Goal: Communication & Community: Answer question/provide support

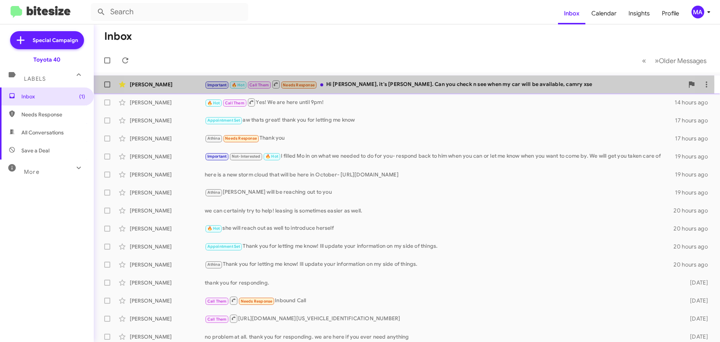
click at [371, 85] on div "Important 🔥 Hot Call Them Needs Response Hi [PERSON_NAME], it's [PERSON_NAME]. …" at bounding box center [444, 84] width 479 height 9
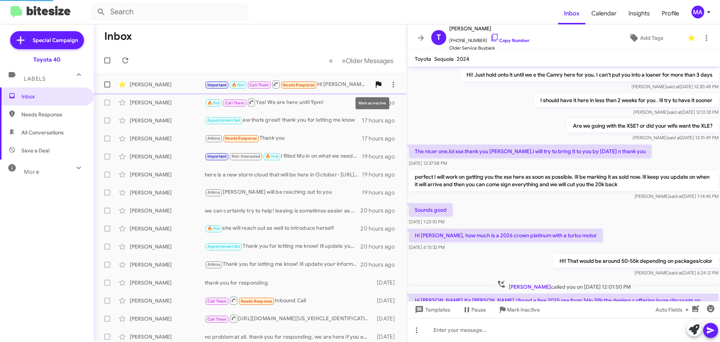
scroll to position [302, 0]
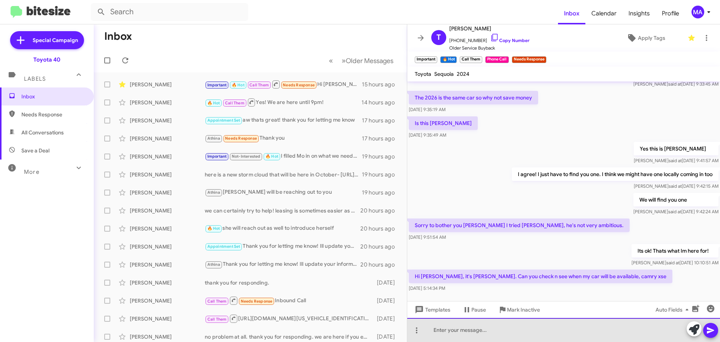
click at [455, 329] on div at bounding box center [563, 330] width 313 height 24
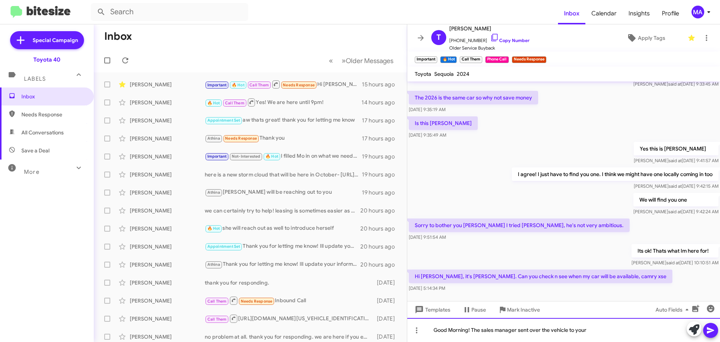
click at [592, 331] on div "Good Morning! The sales manager sent over the vehicle to your" at bounding box center [563, 330] width 313 height 24
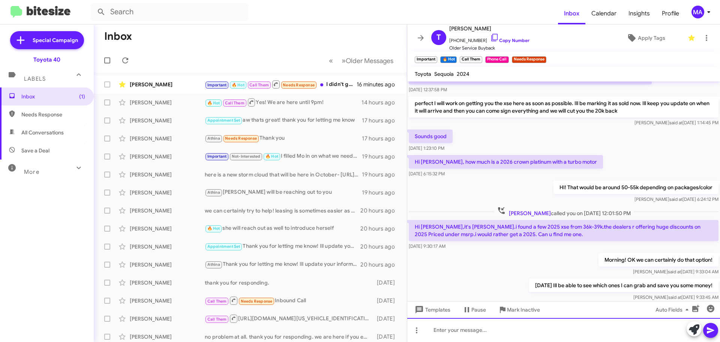
scroll to position [339, 0]
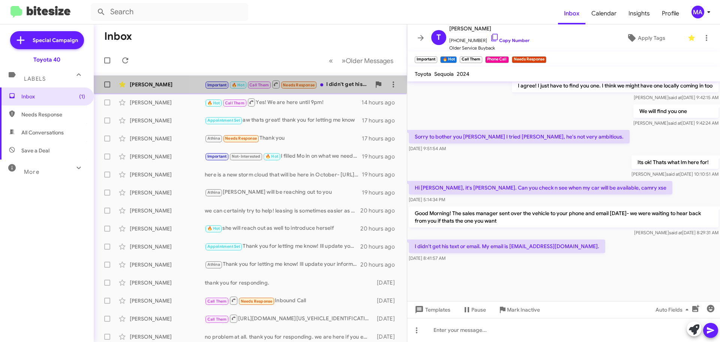
click at [334, 83] on div "Important 🔥 Hot Call Them Needs Response I didn't get his text or email. My ema…" at bounding box center [288, 84] width 166 height 9
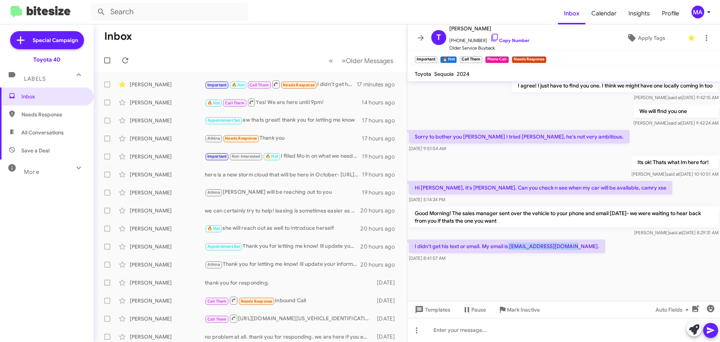
drag, startPoint x: 578, startPoint y: 245, endPoint x: 510, endPoint y: 249, distance: 68.0
click at [510, 249] on p "I didn't get his text or email. My email is [EMAIL_ADDRESS][DOMAIN_NAME]." at bounding box center [507, 246] width 197 height 14
copy p "tommyboy3512@gmail.com"
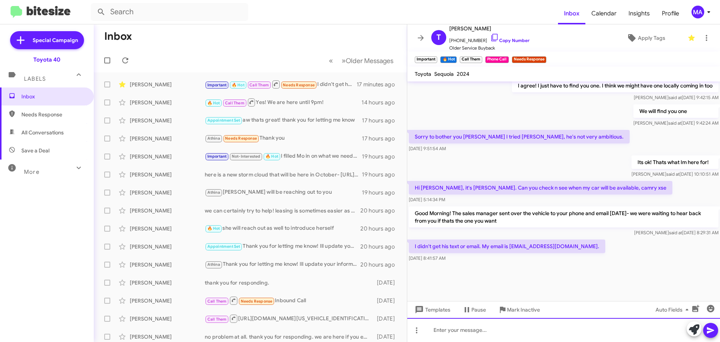
click at [461, 333] on div at bounding box center [563, 330] width 313 height 24
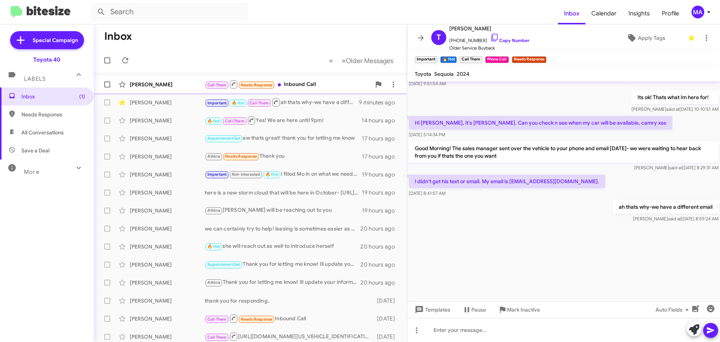
click at [312, 82] on div "Call Them Needs Response Inbound Call" at bounding box center [288, 84] width 166 height 9
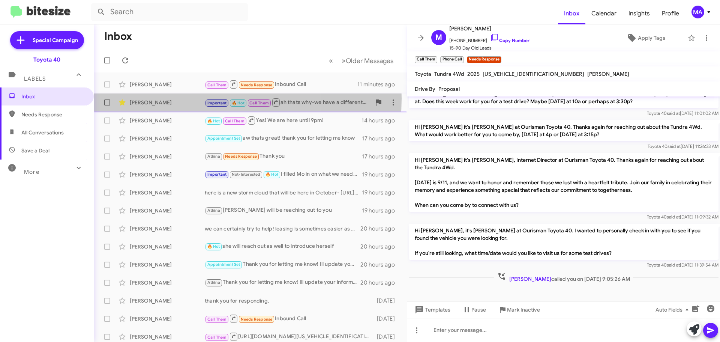
click at [171, 98] on div "Tommy Young Important 🔥 Hot Call Them ah thats why-we have a different email 17…" at bounding box center [250, 102] width 301 height 15
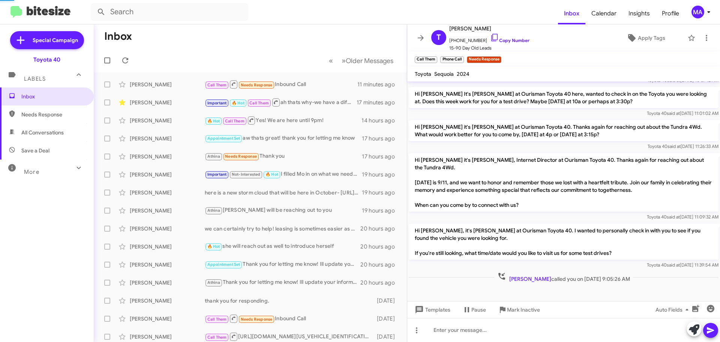
scroll to position [339, 0]
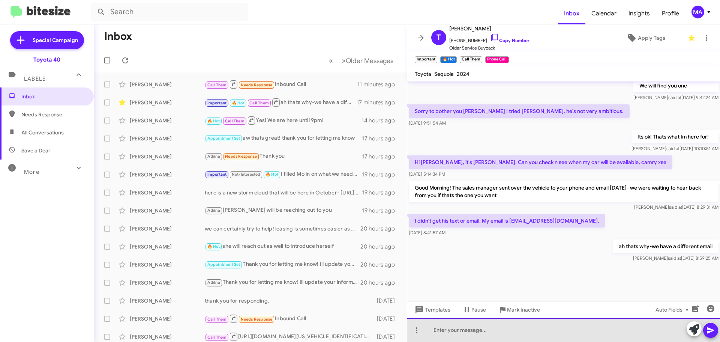
click at [510, 335] on div at bounding box center [563, 330] width 313 height 24
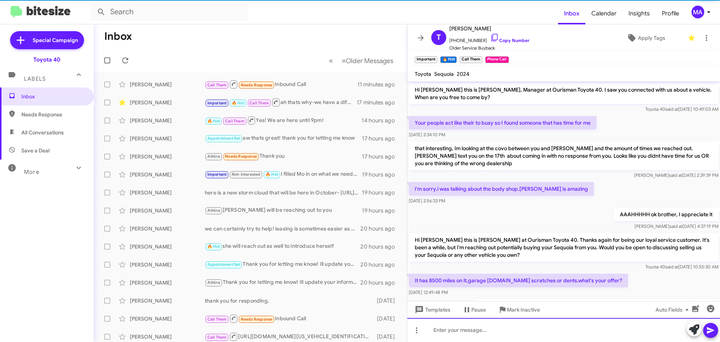
scroll to position [38, 0]
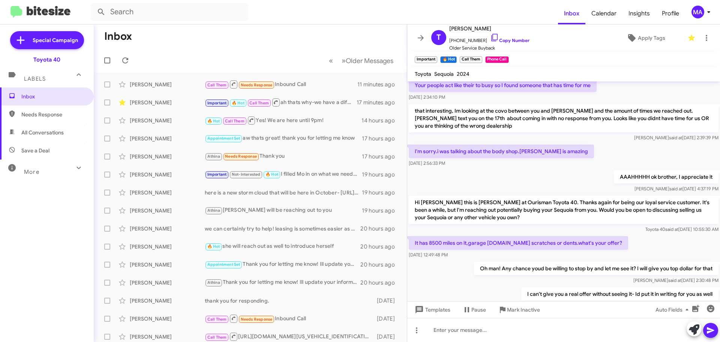
click at [46, 133] on span "All Conversations" at bounding box center [42, 133] width 42 height 8
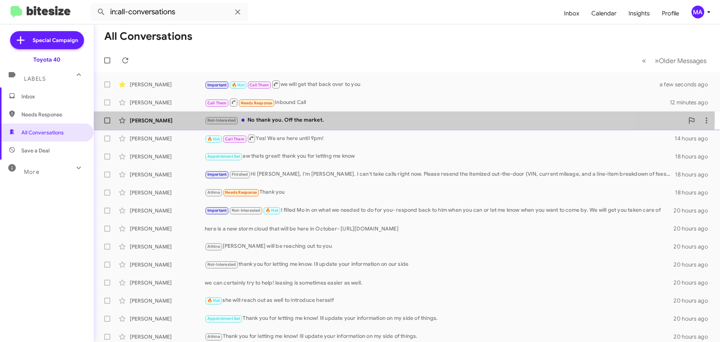
click at [341, 117] on div "Not-Interested No thank you. Off the market." at bounding box center [444, 120] width 479 height 9
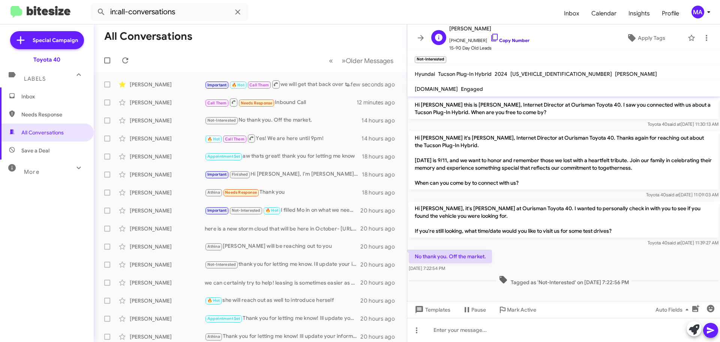
click at [490, 38] on icon at bounding box center [494, 37] width 9 height 9
click at [45, 149] on span "Save a Deal" at bounding box center [35, 151] width 28 height 8
type input "in:not-interested"
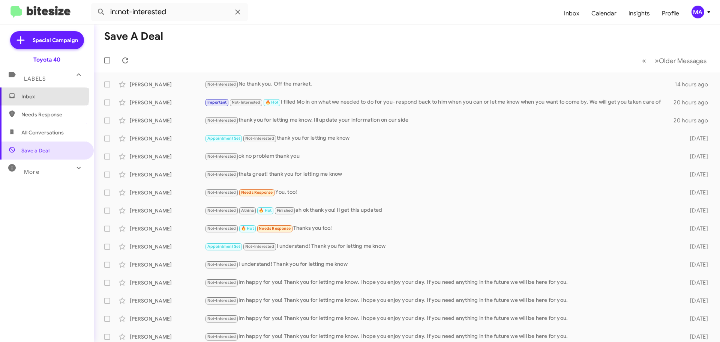
click at [27, 95] on span "Inbox" at bounding box center [53, 97] width 64 height 8
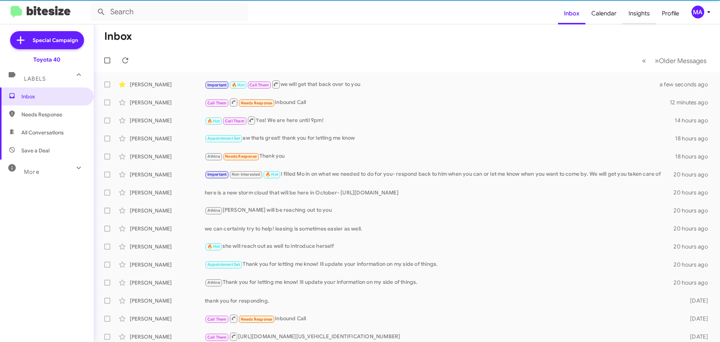
click at [646, 13] on span "Insights" at bounding box center [639, 14] width 33 height 22
